Goal: Task Accomplishment & Management: Complete application form

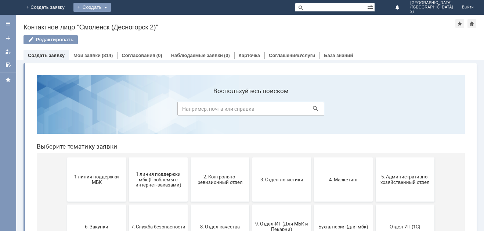
click at [111, 7] on div "Создать" at bounding box center [91, 7] width 37 height 9
click at [131, 20] on link "Заявка" at bounding box center [103, 22] width 56 height 9
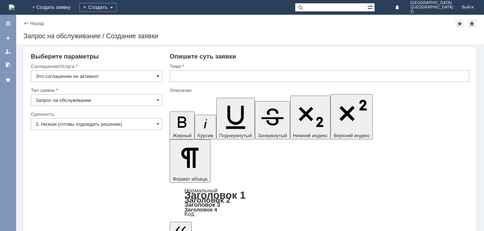
click at [158, 75] on span at bounding box center [157, 76] width 3 height 6
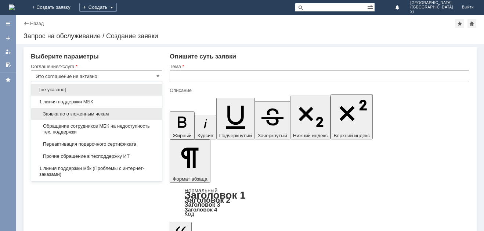
click at [152, 115] on div "Заявка по отложенным чекам" at bounding box center [96, 114] width 131 height 12
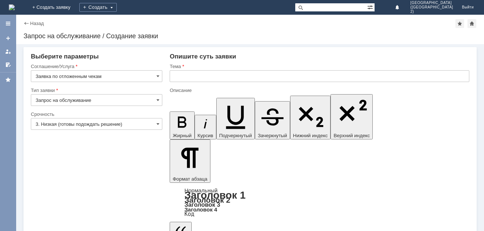
type input "Заявка по отложенным чекам"
click at [160, 126] on input "3. Низкая (готовы подождать решение)" at bounding box center [96, 124] width 131 height 12
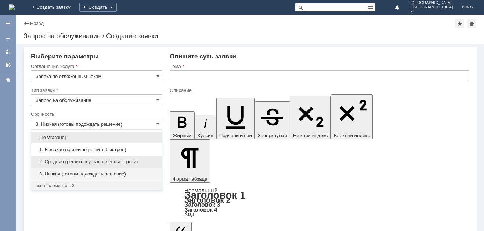
click at [150, 160] on span "2. Средняя (решить в установленные сроки)" at bounding box center [97, 162] width 122 height 6
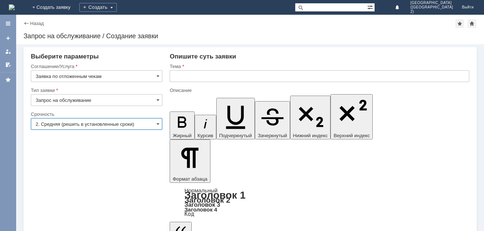
type input "2. Средняя (решить в установленные сроки)"
click at [204, 78] on input "text" at bounding box center [320, 76] width 300 height 12
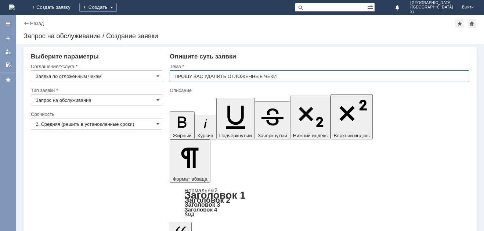
type input "ПРОШУ ВАС УДАЛИТЬ ОТЛОЖЕННЫЕ ЧЕКИ"
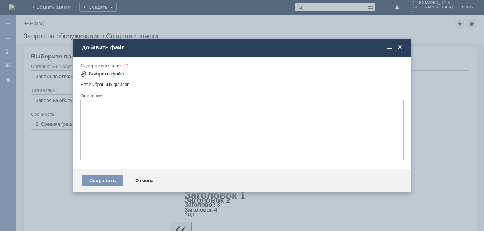
click at [112, 73] on div "Выбрать файл" at bounding box center [106, 74] width 36 height 6
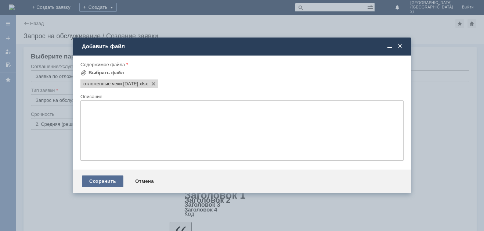
click at [107, 182] on div "Сохранить" at bounding box center [102, 181] width 41 height 12
